Goal: Complete application form

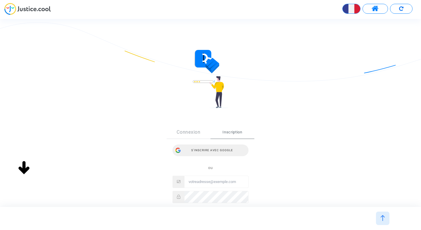
click at [223, 151] on div "S’inscrire avec Google" at bounding box center [210, 151] width 76 height 12
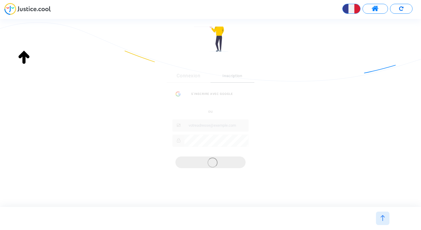
scroll to position [72, 0]
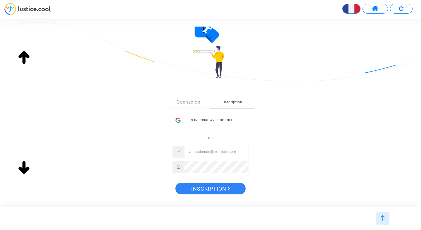
scroll to position [34, 0]
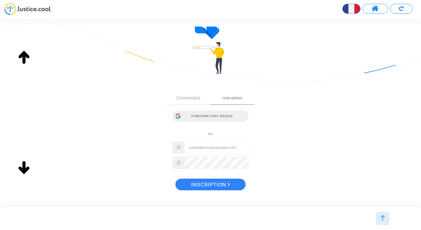
click at [211, 119] on div "S’inscrire avec Google" at bounding box center [210, 116] width 76 height 12
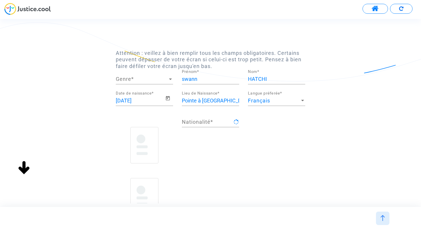
scroll to position [41, 0]
type input "française"
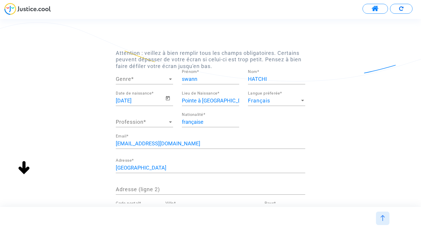
click at [163, 79] on span "Genre" at bounding box center [142, 79] width 52 height 6
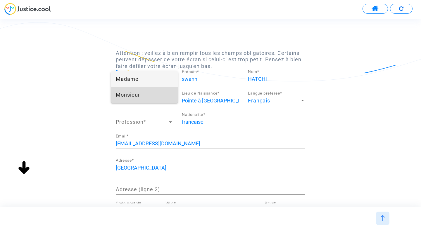
click at [155, 92] on span "Monsieur" at bounding box center [144, 95] width 57 height 16
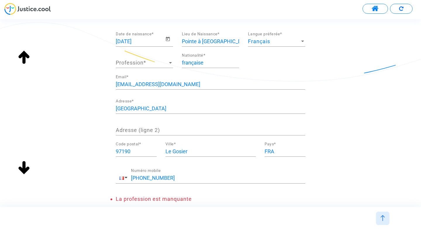
scroll to position [60, 0]
click at [164, 64] on span "Profession" at bounding box center [142, 62] width 52 height 6
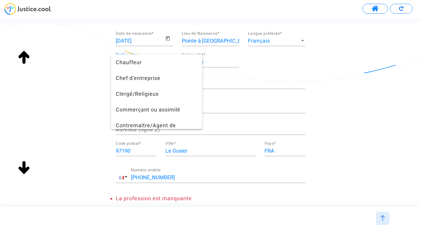
scroll to position [69, 0]
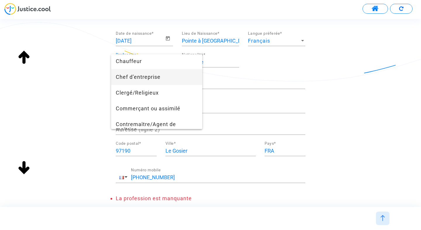
click at [166, 82] on span "Chef d’entreprise" at bounding box center [157, 77] width 82 height 16
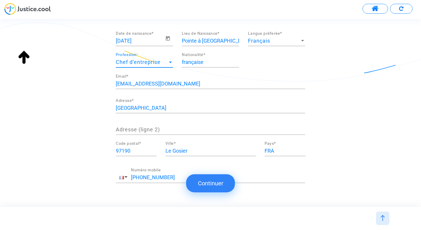
click at [157, 131] on input "Adresse (ligne 2)" at bounding box center [210, 130] width 189 height 6
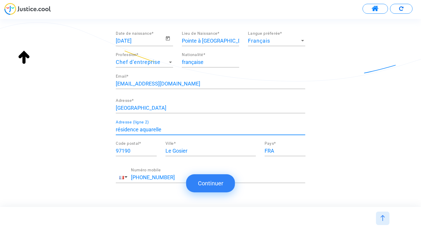
type input "résidence aquarelle"
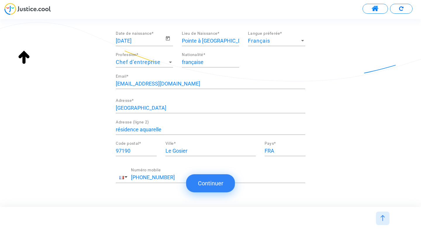
click at [212, 183] on button "Continuer" at bounding box center [210, 183] width 49 height 18
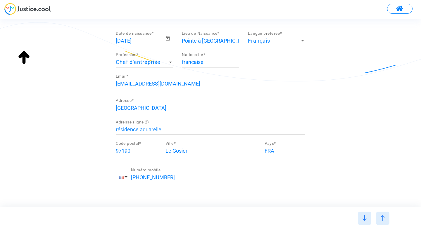
scroll to position [0, 0]
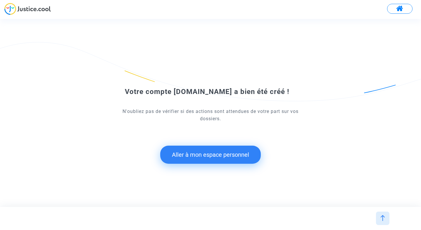
click at [222, 155] on button "Aller à mon espace personnel" at bounding box center [210, 155] width 100 height 18
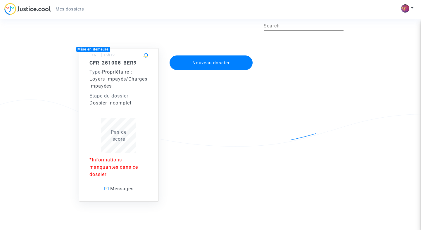
scroll to position [33, 0]
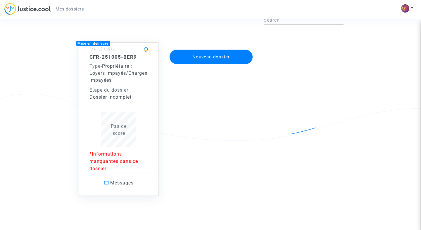
click at [120, 93] on div "Etape du dossier" at bounding box center [118, 90] width 59 height 7
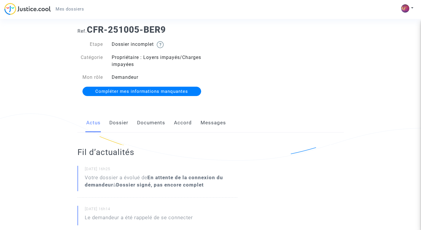
scroll to position [13, 0]
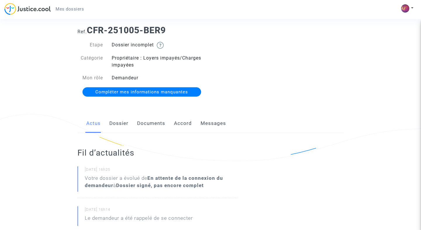
click at [113, 124] on link "Dossier" at bounding box center [118, 123] width 19 height 19
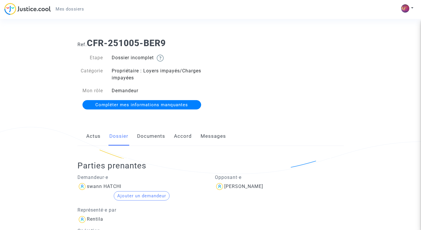
click at [142, 140] on link "Documents" at bounding box center [151, 136] width 28 height 19
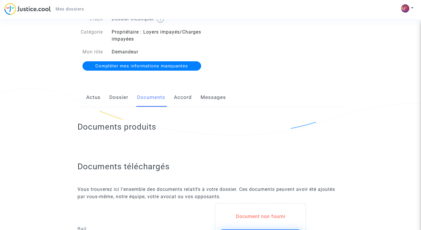
scroll to position [36, 0]
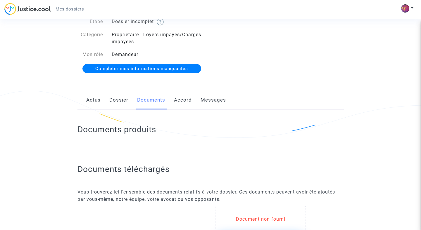
click at [181, 100] on link "Accord" at bounding box center [183, 100] width 18 height 19
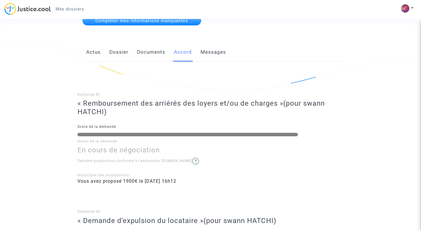
scroll to position [79, 0]
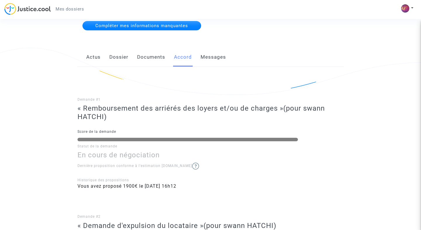
click at [211, 56] on link "Messages" at bounding box center [212, 57] width 25 height 19
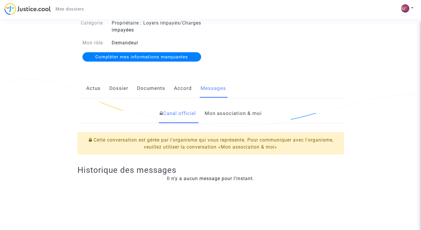
scroll to position [14, 0]
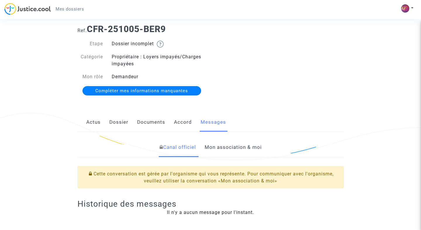
click at [89, 122] on link "Actus" at bounding box center [93, 122] width 14 height 19
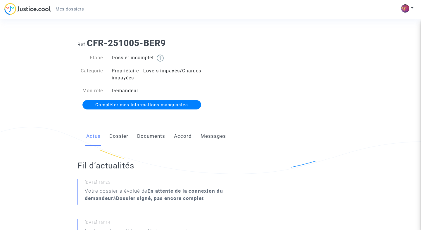
click at [116, 135] on link "Dossier" at bounding box center [118, 136] width 19 height 19
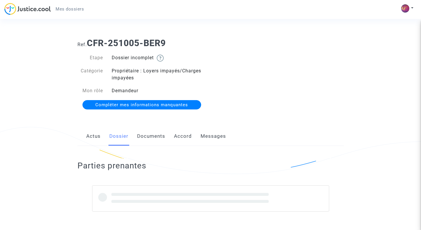
click at [145, 100] on link "Compléter mes informations manquantes" at bounding box center [141, 104] width 119 height 9
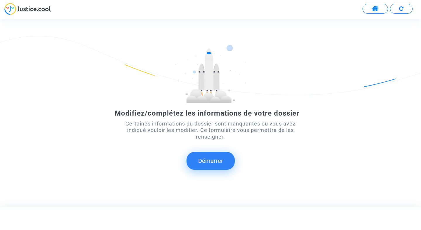
click at [204, 162] on button "Démarrer" at bounding box center [210, 161] width 48 height 18
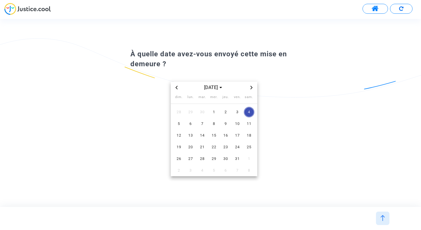
click at [176, 85] on span "Previous month" at bounding box center [176, 87] width 7 height 7
click at [177, 87] on icon "Previous month" at bounding box center [177, 88] width 4 height 4
click at [212, 158] on span "27" at bounding box center [214, 159] width 11 height 11
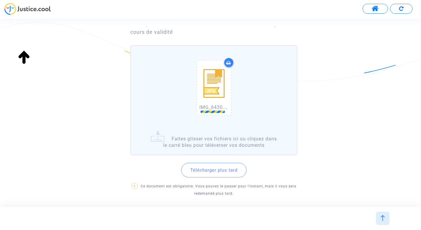
scroll to position [57, 0]
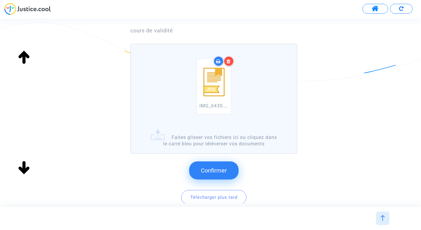
click at [227, 167] on button "Confirmer" at bounding box center [213, 171] width 49 height 18
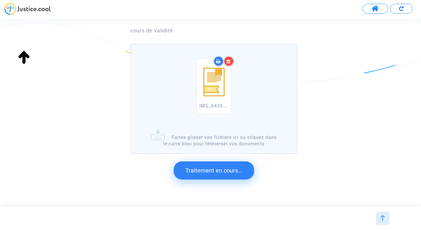
scroll to position [0, 0]
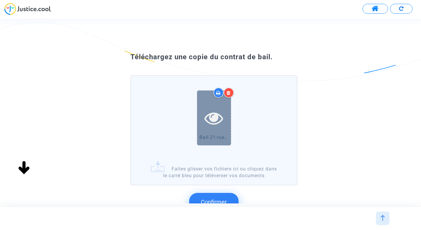
click at [209, 119] on icon at bounding box center [213, 118] width 19 height 19
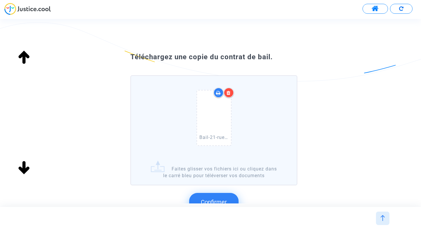
scroll to position [83, 0]
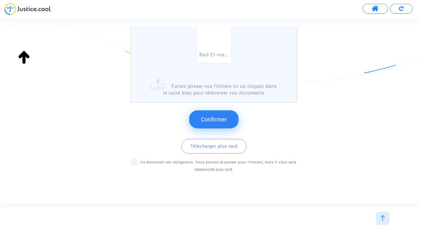
click at [216, 120] on span "Confirmer" at bounding box center [214, 119] width 26 height 7
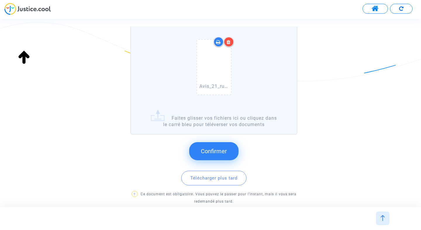
scroll to position [78, 0]
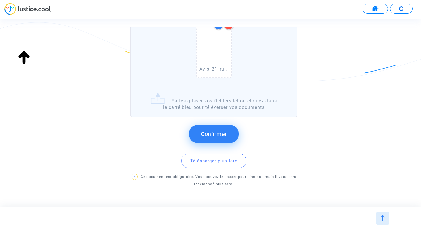
click at [211, 133] on span "Confirmer" at bounding box center [214, 134] width 26 height 7
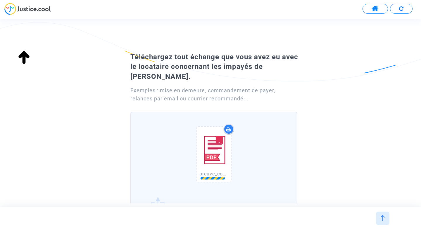
scroll to position [83, 0]
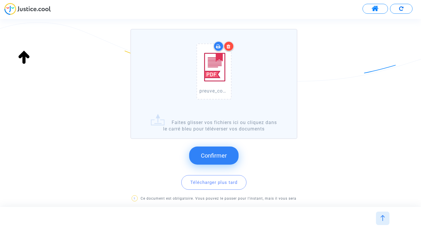
click at [211, 152] on span "Confirmer" at bounding box center [214, 155] width 26 height 7
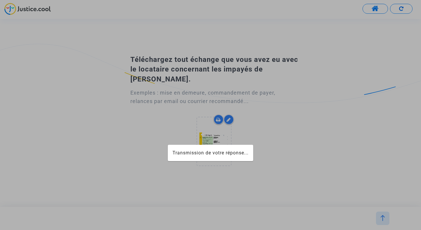
scroll to position [0, 0]
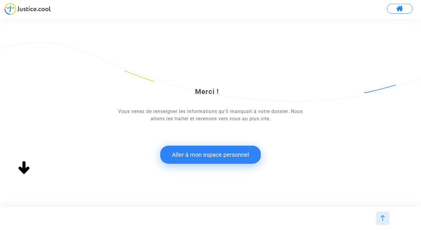
click at [224, 156] on button "Aller à mon espace personnel" at bounding box center [210, 155] width 100 height 18
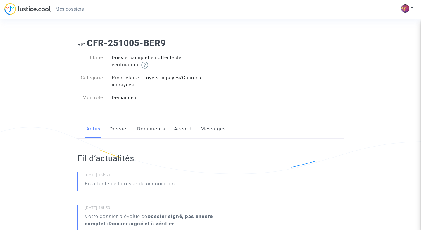
click at [117, 129] on link "Dossier" at bounding box center [118, 128] width 19 height 19
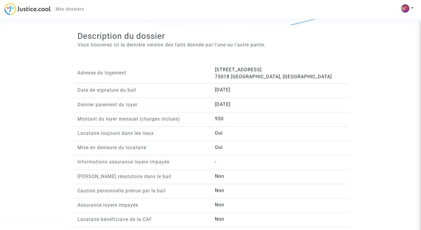
scroll to position [379, 0]
